Goal: Task Accomplishment & Management: Manage account settings

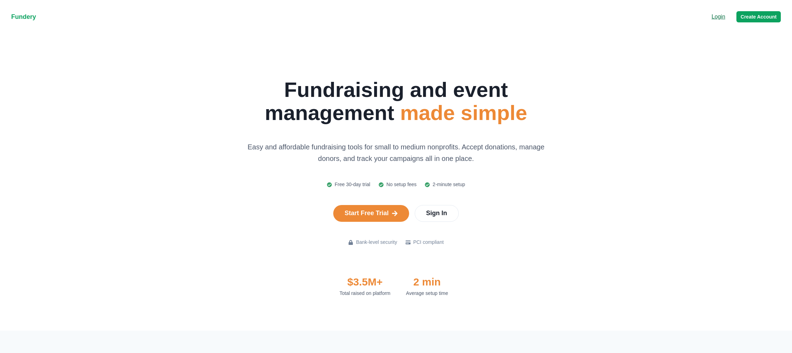
click at [715, 17] on p "Login" at bounding box center [719, 17] width 14 height 8
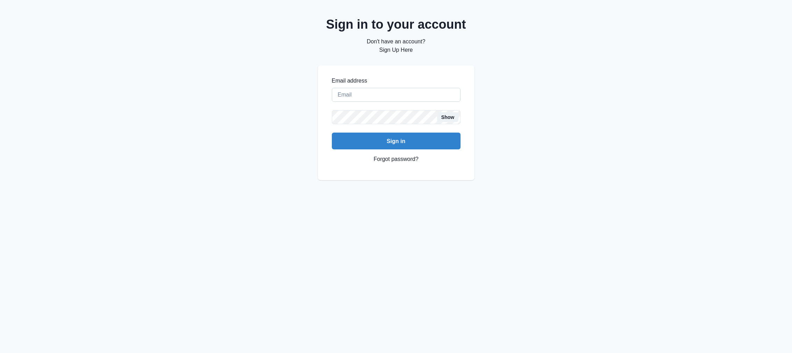
click at [381, 91] on input "Email address" at bounding box center [396, 95] width 129 height 14
type input "[EMAIL_ADDRESS][DOMAIN_NAME]"
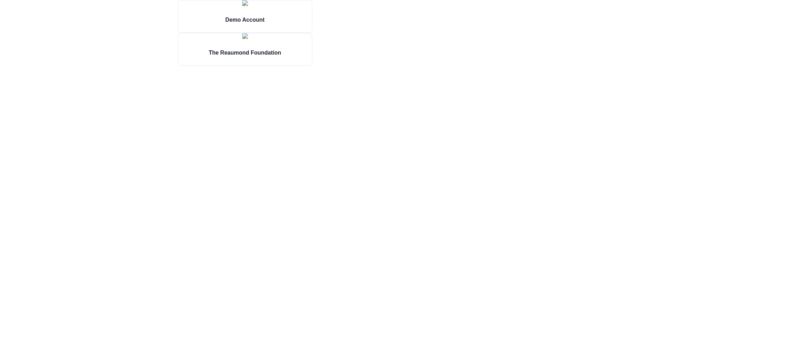
drag, startPoint x: 289, startPoint y: 108, endPoint x: 791, endPoint y: 62, distance: 504.5
click at [242, 39] on img at bounding box center [245, 36] width 6 height 6
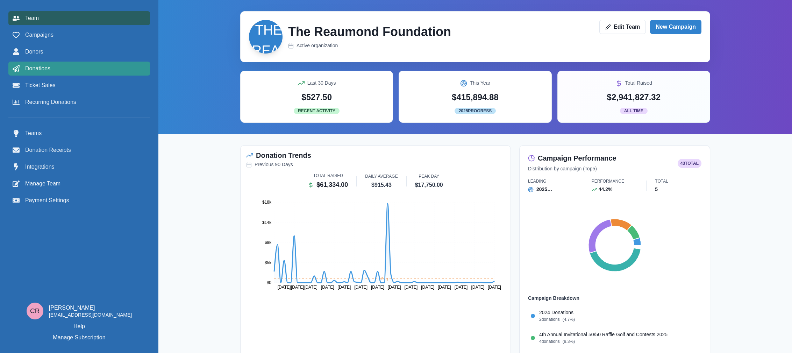
click at [52, 65] on div "Donations" at bounding box center [79, 68] width 133 height 8
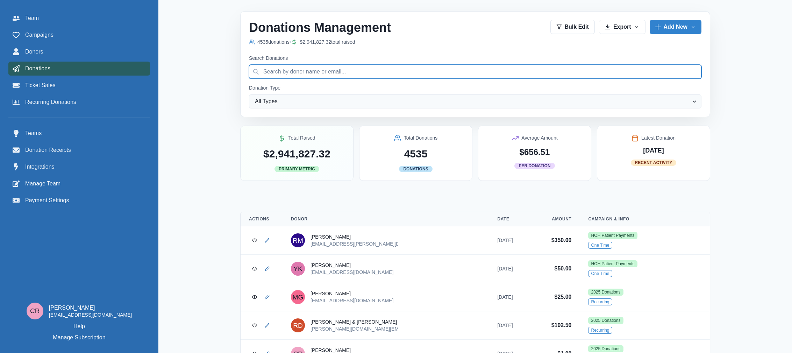
click at [342, 69] on input "Search Donations" at bounding box center [475, 72] width 453 height 14
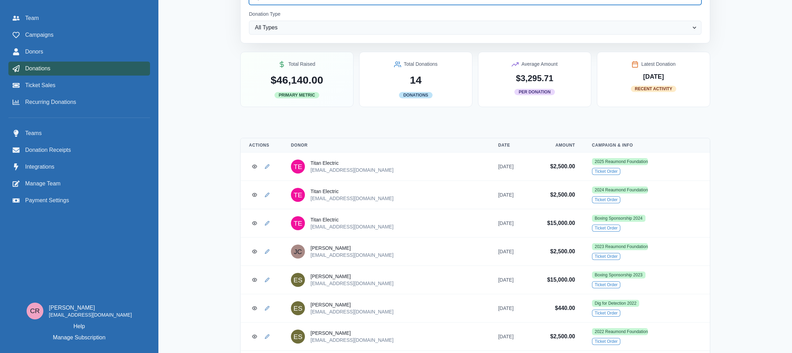
scroll to position [74, 0]
type input "titan"
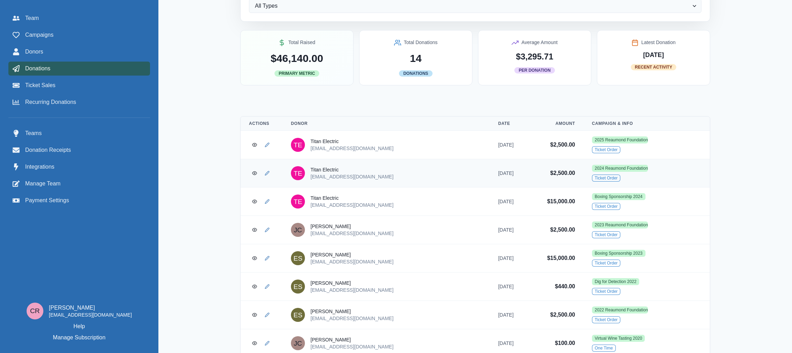
scroll to position [90, 0]
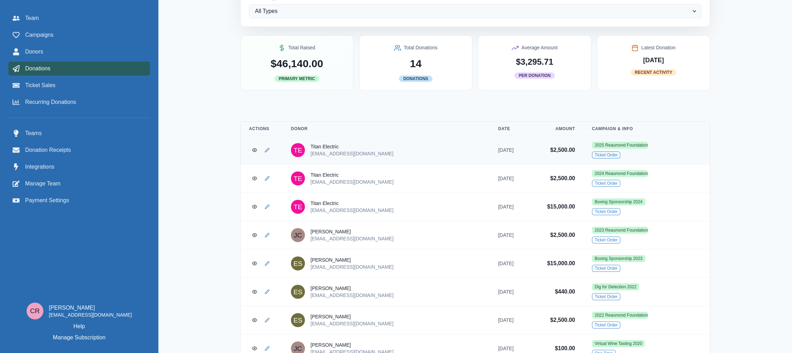
click at [424, 150] on link "TE Titan Electric [EMAIL_ADDRESS][DOMAIN_NAME]" at bounding box center [386, 150] width 191 height 14
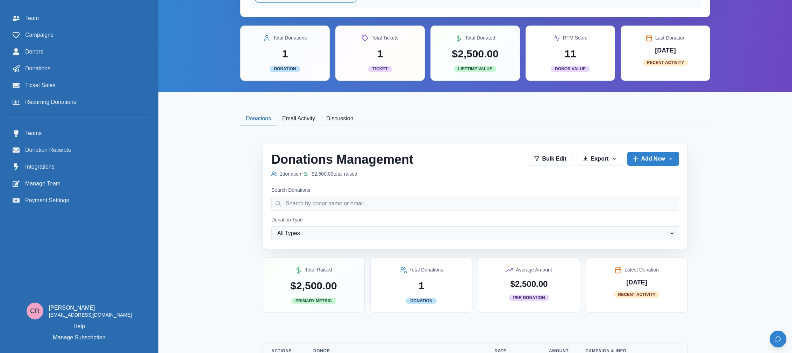
scroll to position [178, 0]
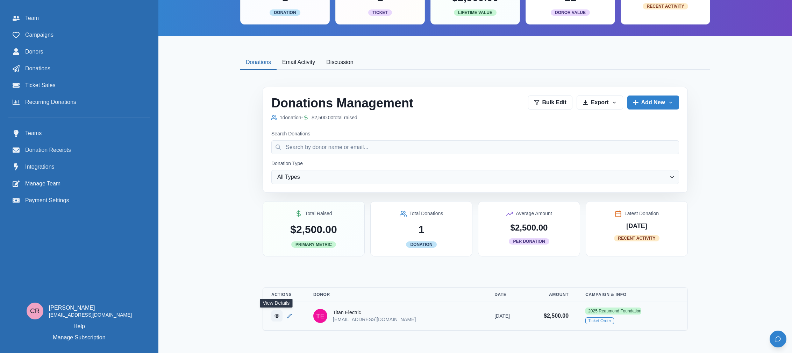
click at [278, 316] on icon "View Donation" at bounding box center [277, 315] width 5 height 5
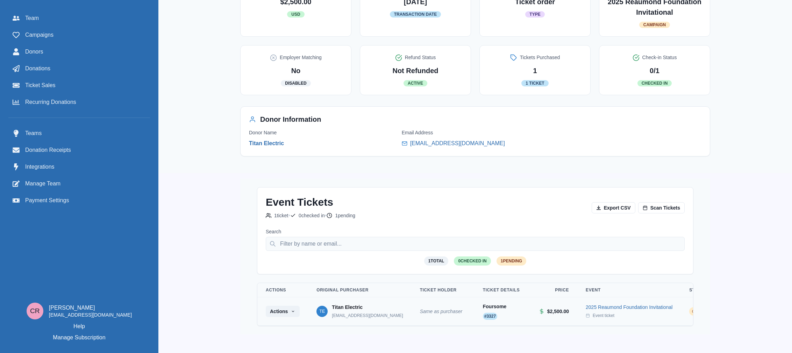
scroll to position [272, 0]
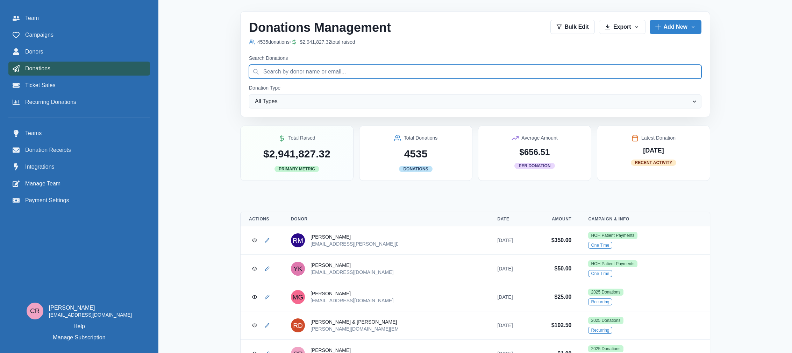
click at [275, 70] on input "Search Donations" at bounding box center [475, 72] width 453 height 14
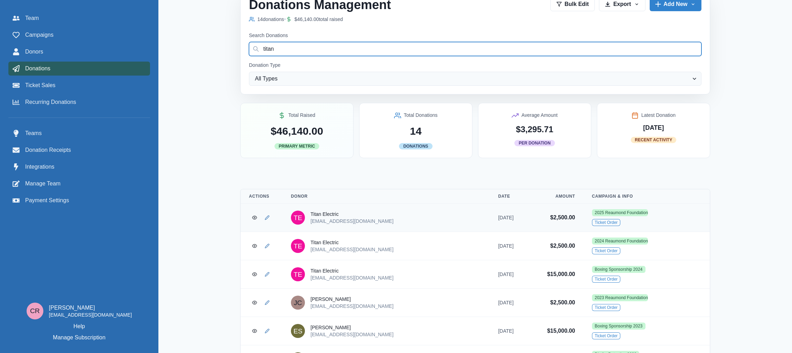
scroll to position [14, 0]
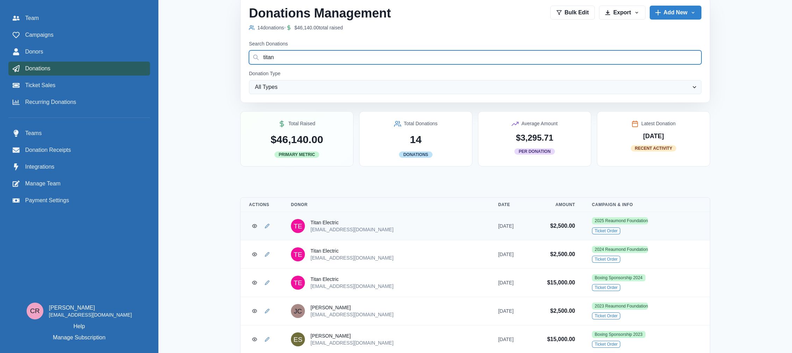
type input "titan"
click at [601, 222] on link "2025 Reaumond Foundation Invitational" at bounding box center [620, 220] width 56 height 7
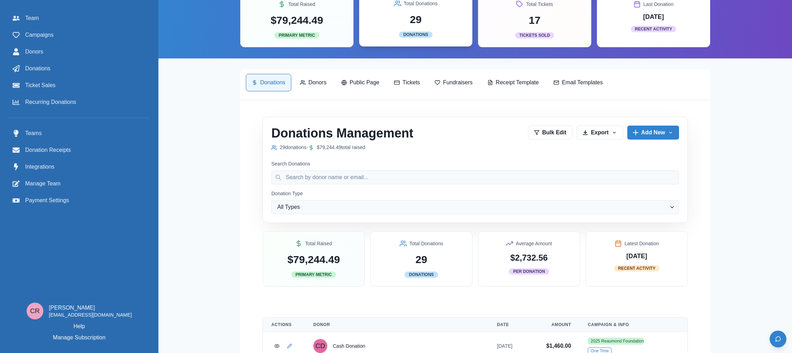
scroll to position [186, 0]
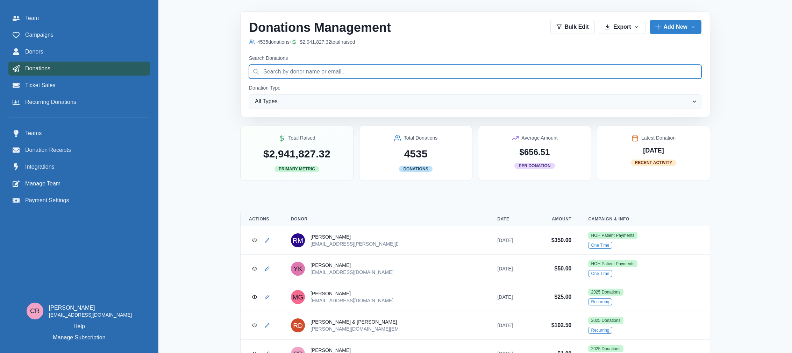
click at [324, 77] on input "Search Donations" at bounding box center [475, 72] width 453 height 14
type input "titan"
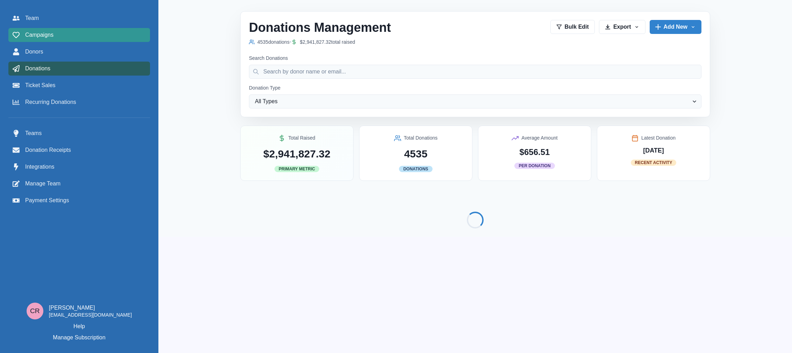
click at [71, 38] on div "Campaigns" at bounding box center [79, 35] width 133 height 8
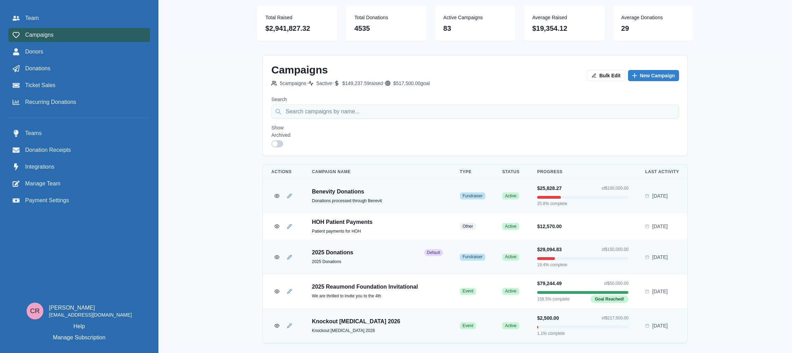
click at [295, 80] on p "5 campaign s" at bounding box center [293, 83] width 27 height 7
click at [310, 110] on input "Search" at bounding box center [475, 112] width 408 height 14
type input "boxing"
click at [274, 142] on span at bounding box center [275, 144] width 6 height 6
click at [271, 140] on input "checkbox" at bounding box center [271, 140] width 0 height 0
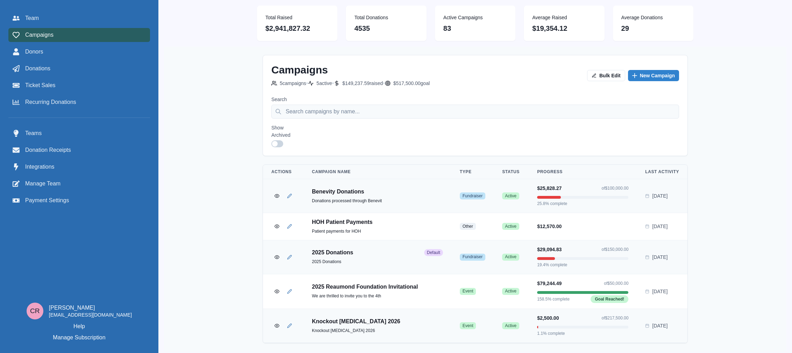
checkbox input "true"
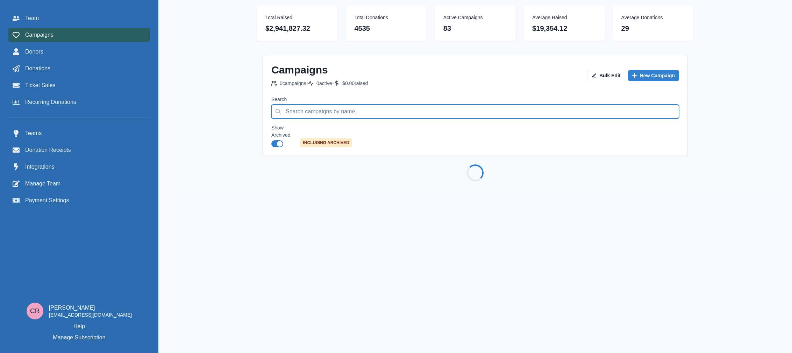
click at [299, 115] on input "Search" at bounding box center [475, 112] width 408 height 14
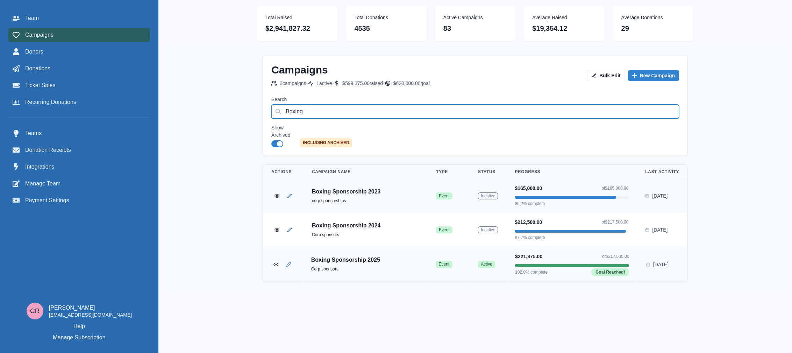
type input "Boxing"
click at [398, 261] on p "Boxing Sponsorship 2025" at bounding box center [365, 259] width 108 height 7
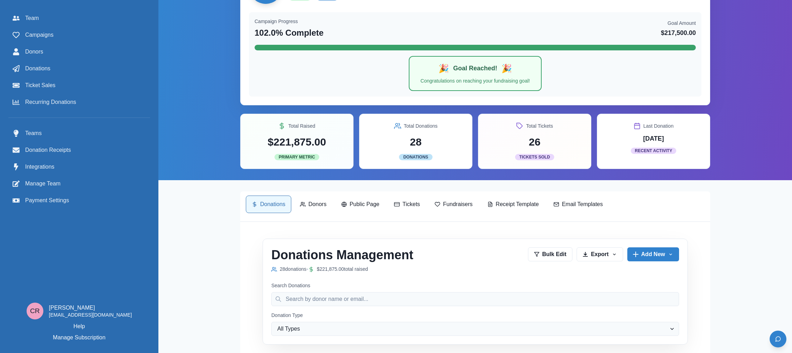
scroll to position [51, 0]
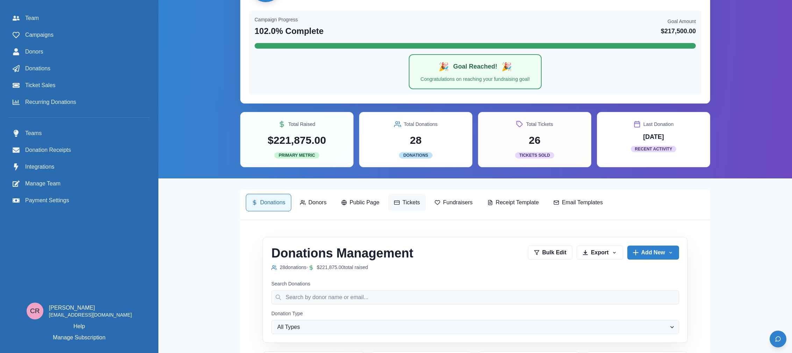
click at [410, 205] on p "Tickets" at bounding box center [411, 202] width 17 height 8
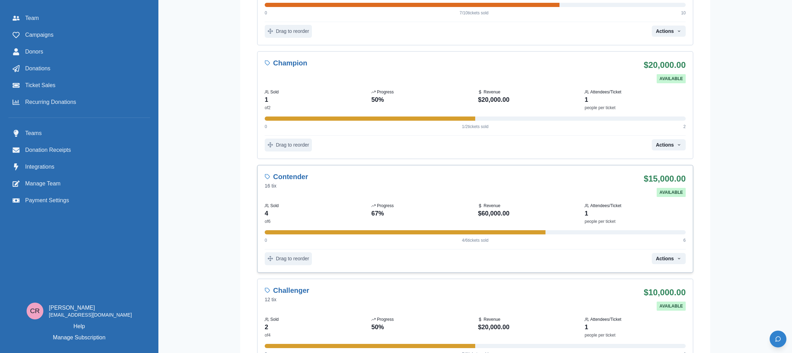
scroll to position [480, 0]
click at [319, 183] on div "Contender 16 tix" at bounding box center [452, 180] width 375 height 17
click at [674, 257] on button "Actions" at bounding box center [669, 257] width 34 height 11
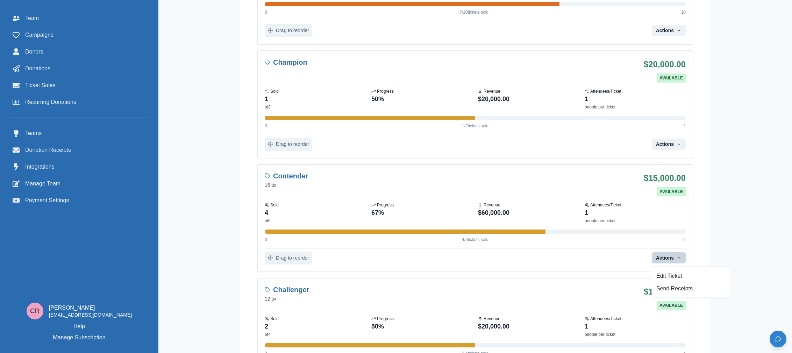
click at [727, 226] on div "B2 Boxing Sponsorship 2025 Active event Edit Campaign Actions Edit Duplicate Se…" at bounding box center [475, 258] width 634 height 1476
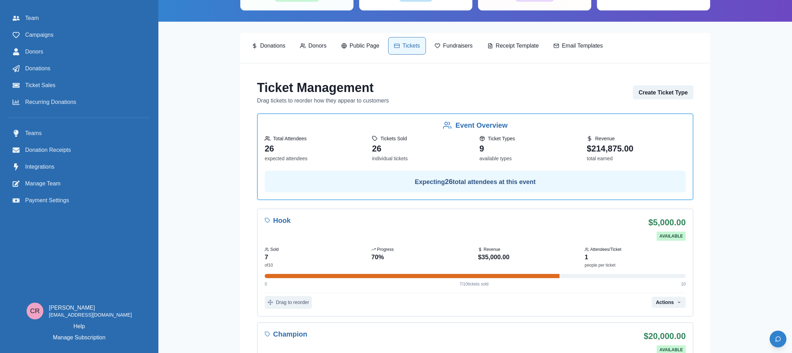
scroll to position [153, 0]
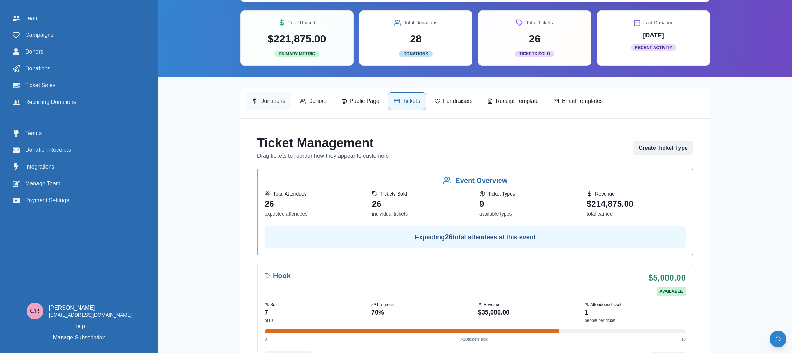
click at [274, 104] on p "Donations" at bounding box center [272, 101] width 25 height 8
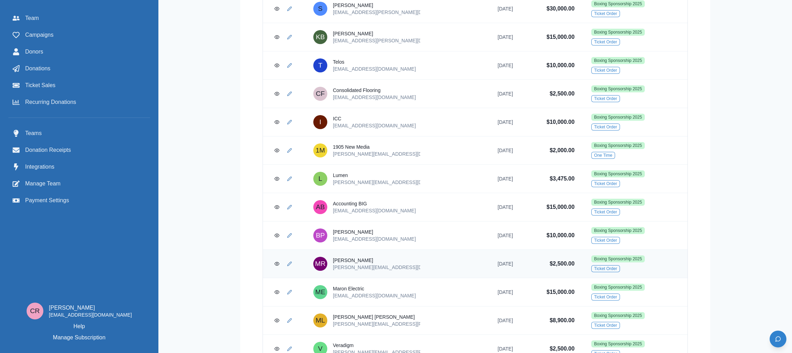
scroll to position [539, 0]
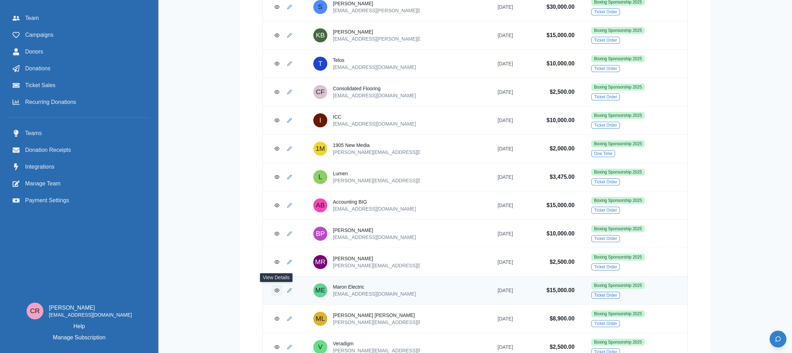
click at [277, 292] on icon "View Donation" at bounding box center [277, 290] width 5 height 5
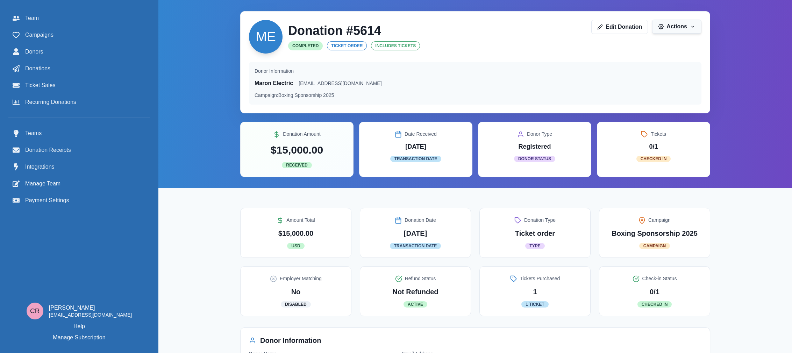
click at [679, 31] on button "Actions" at bounding box center [676, 27] width 49 height 14
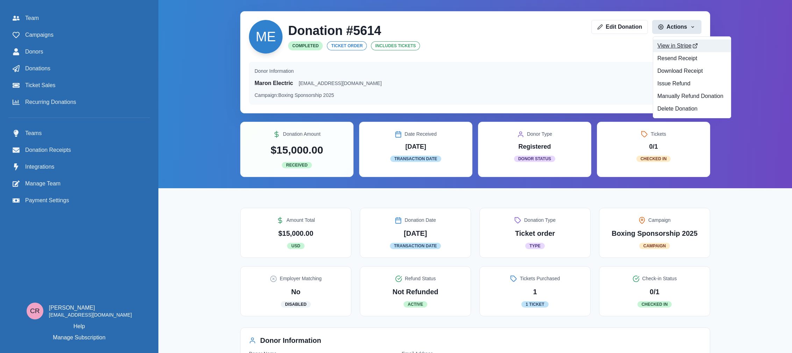
click at [681, 45] on link "View in Stripe" at bounding box center [692, 46] width 78 height 13
